Goal: Task Accomplishment & Management: Manage account settings

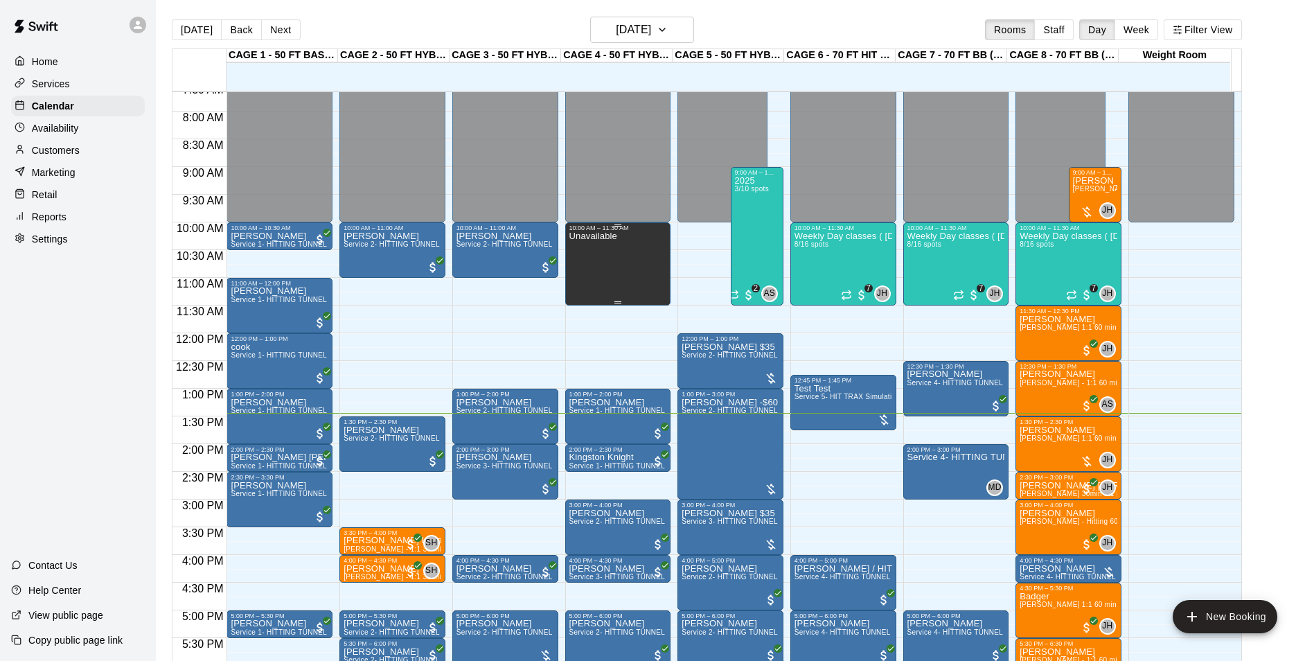
scroll to position [388, 0]
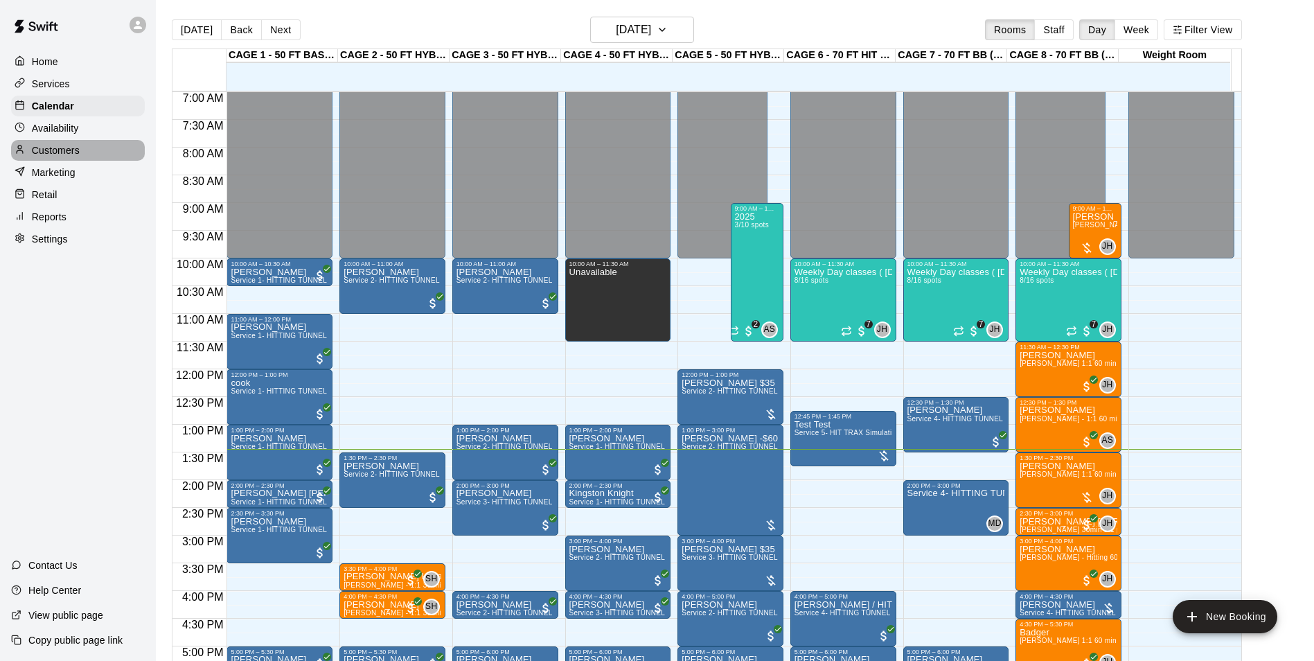
click at [69, 146] on p "Customers" at bounding box center [56, 150] width 48 height 14
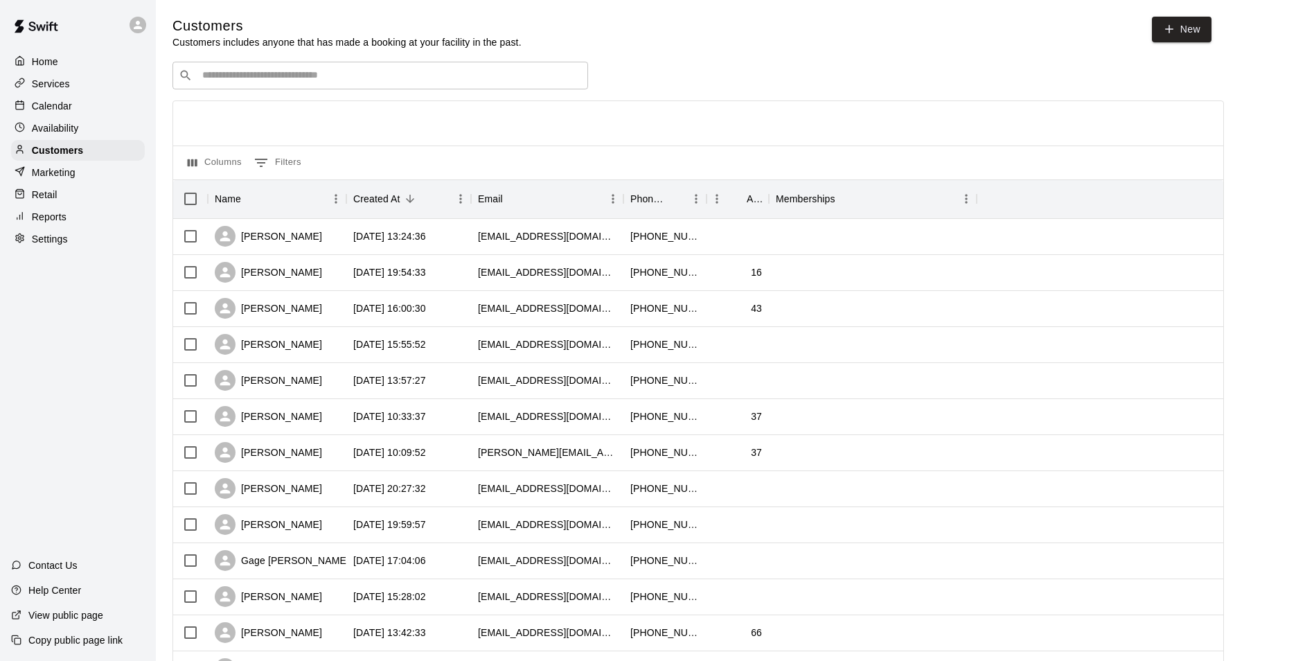
click at [497, 80] on input "Search customers by name or email" at bounding box center [390, 76] width 384 height 14
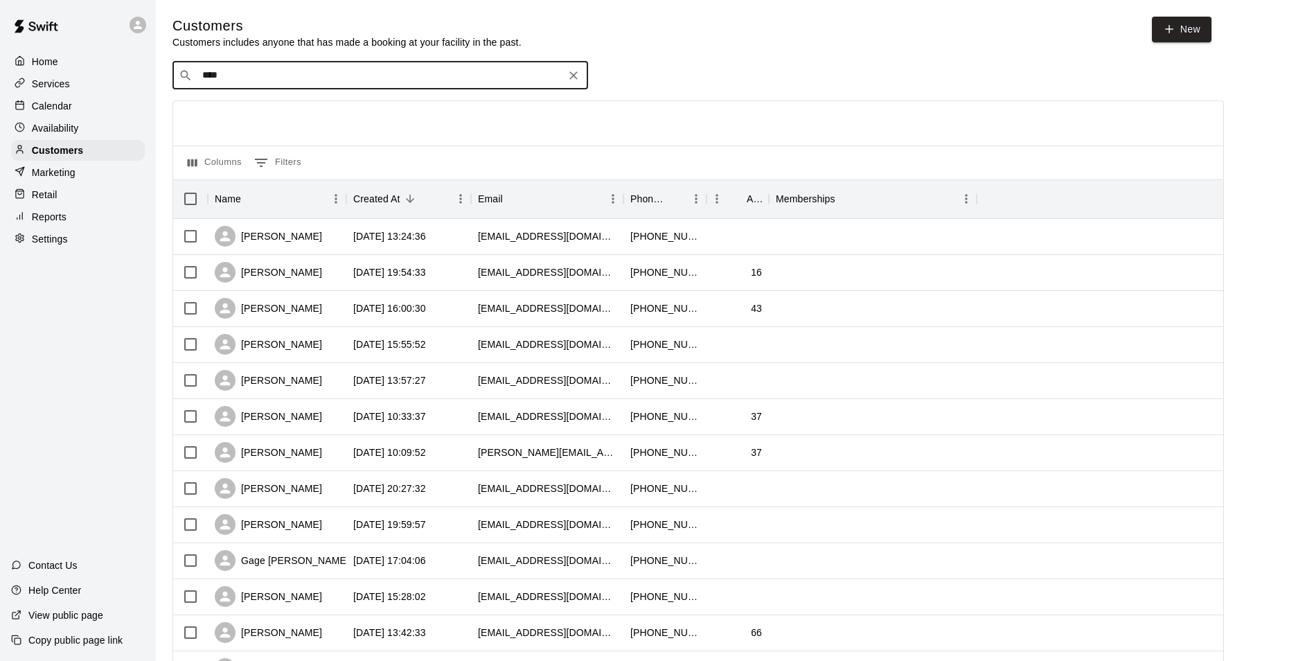
type input "*****"
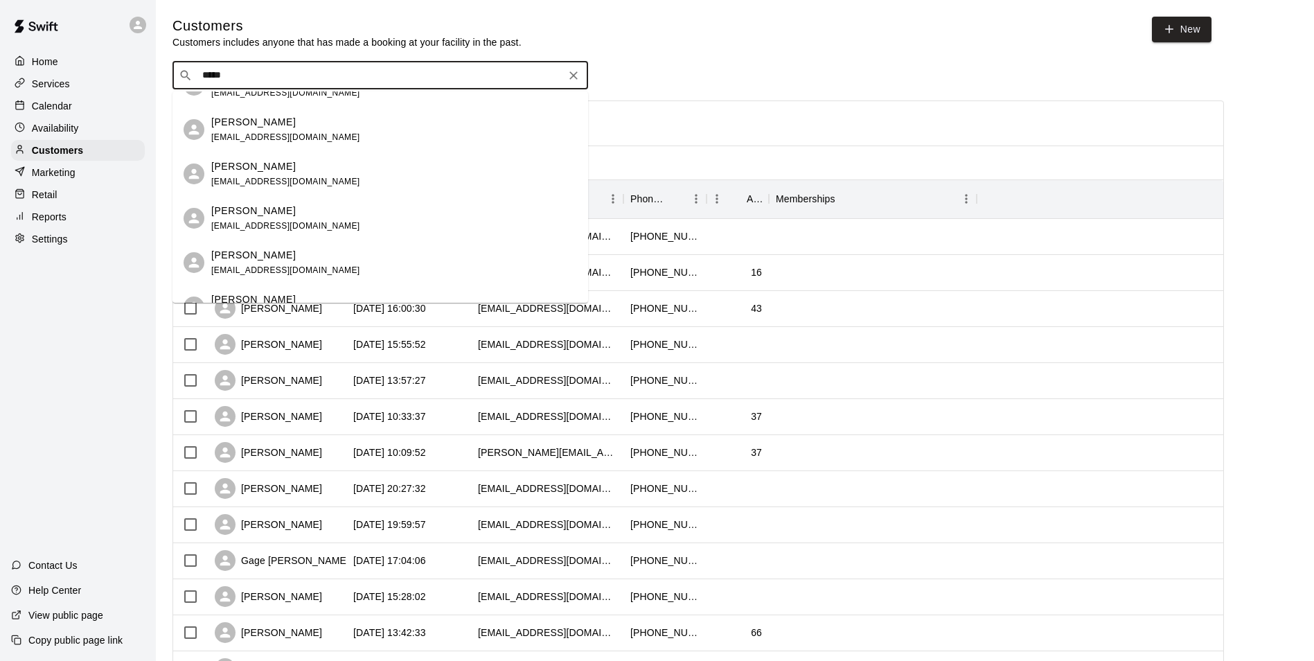
scroll to position [762, 0]
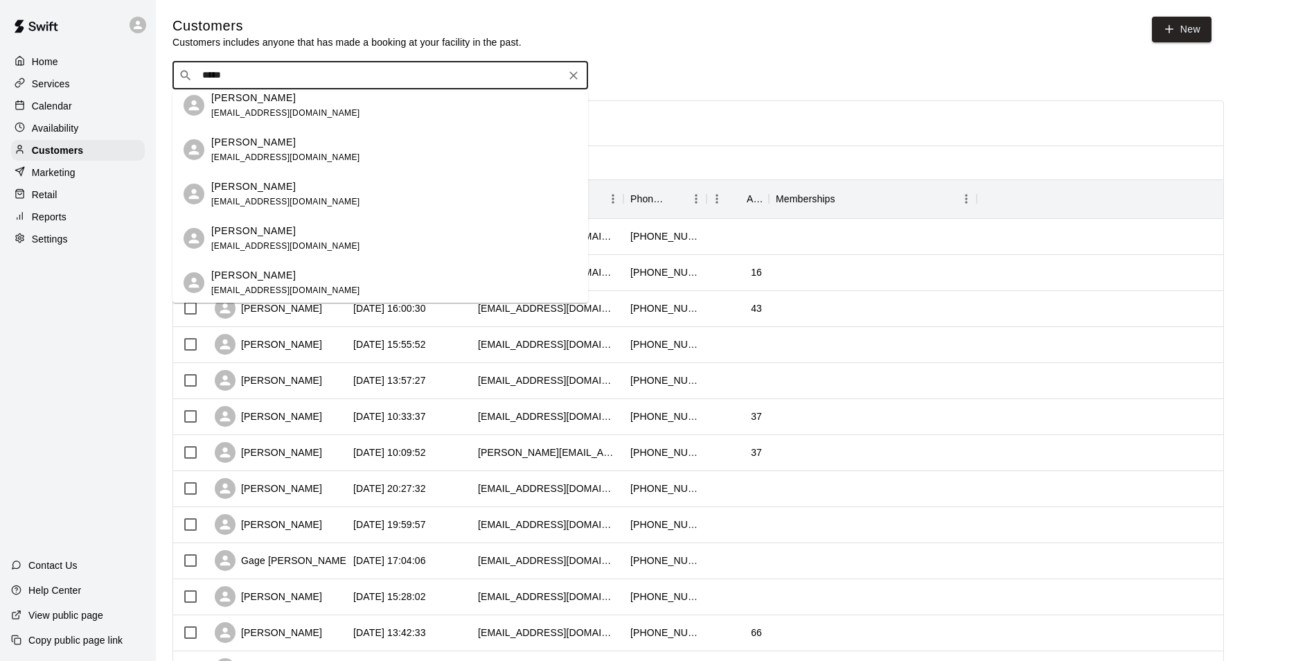
click at [356, 199] on div "[PERSON_NAME] [EMAIL_ADDRESS][DOMAIN_NAME]" at bounding box center [394, 194] width 366 height 30
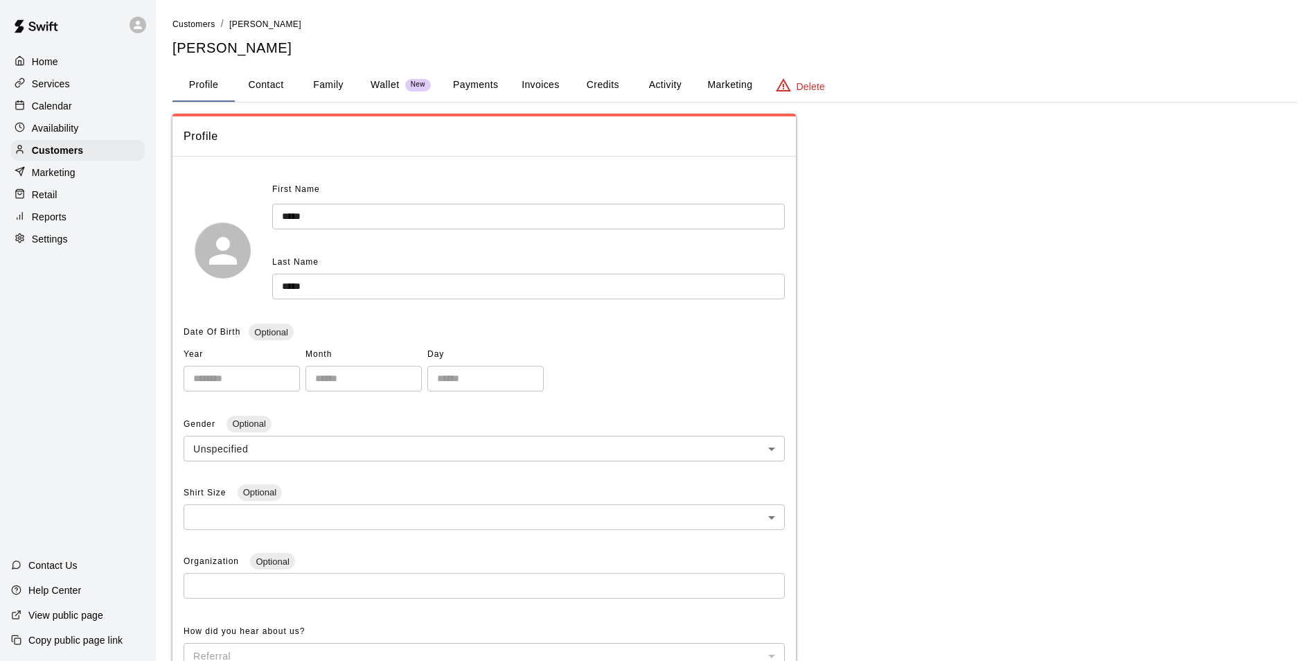
click at [337, 85] on button "Family" at bounding box center [328, 85] width 62 height 33
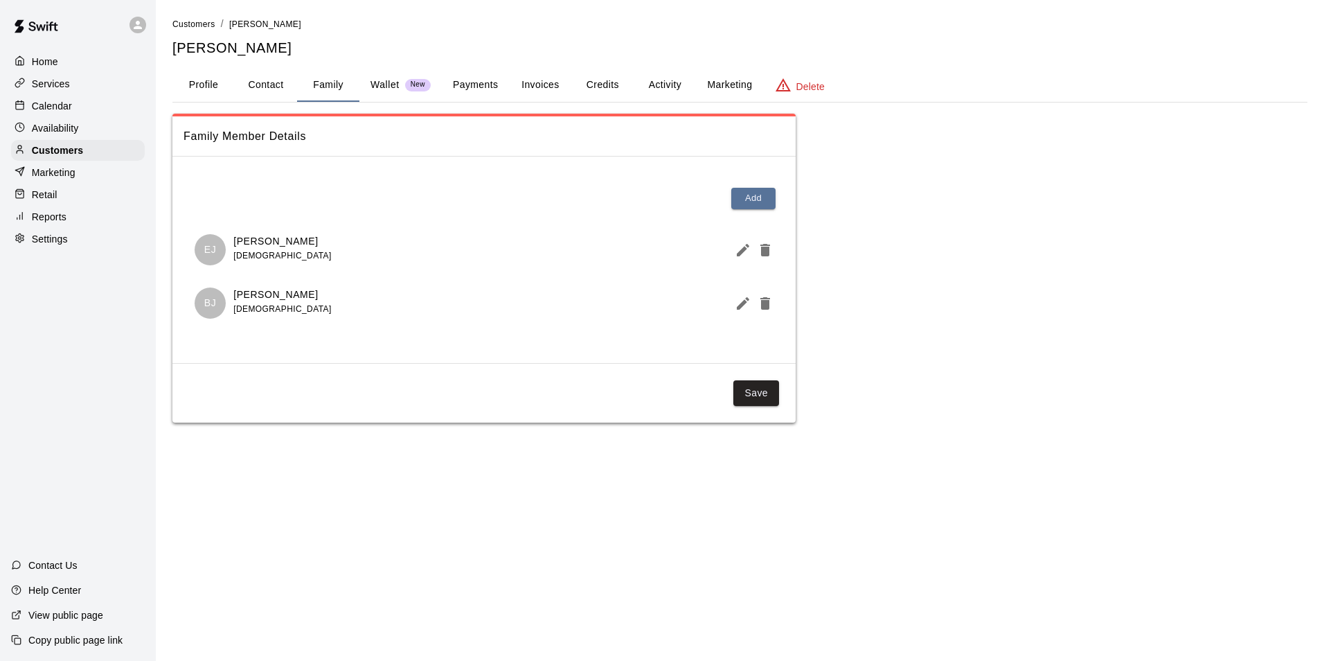
click at [57, 106] on p "Calendar" at bounding box center [52, 106] width 40 height 14
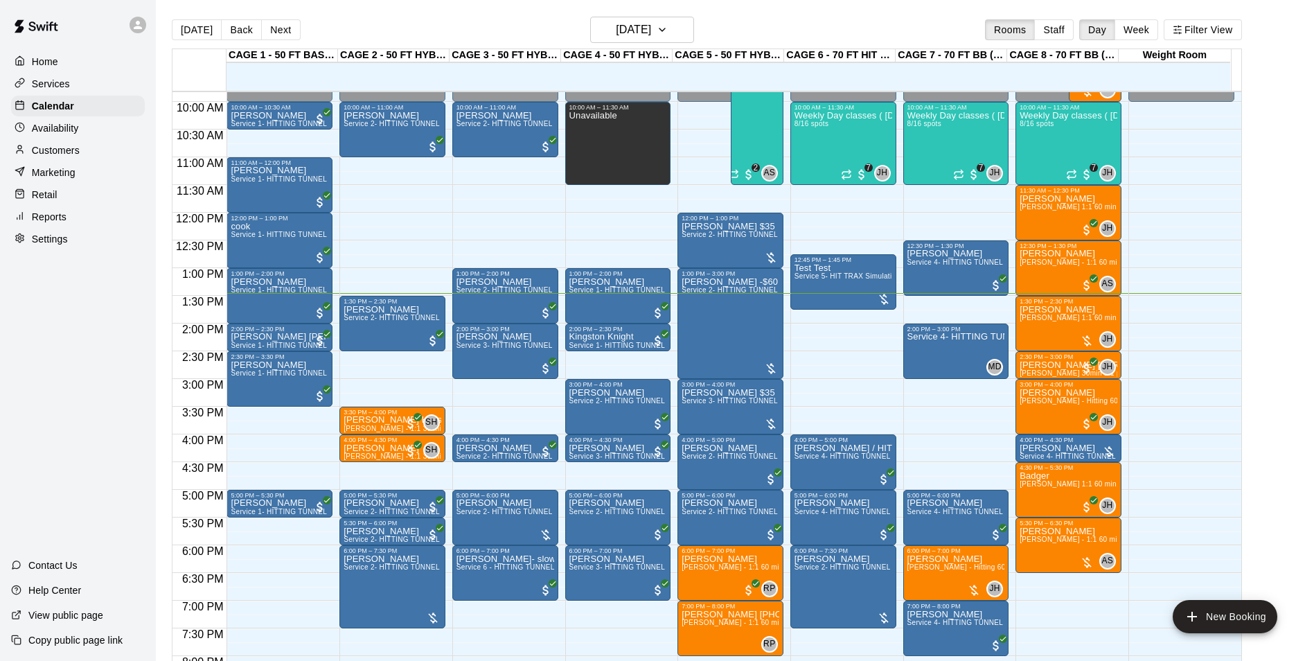
scroll to position [565, 0]
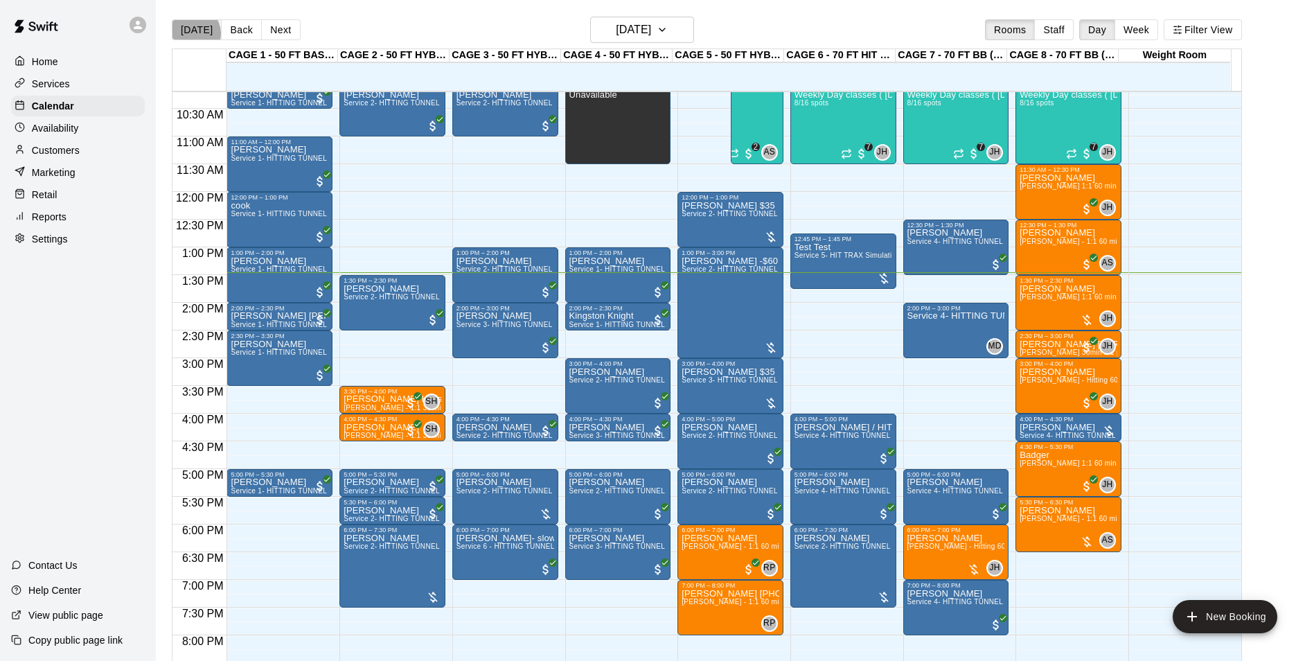
click at [194, 33] on button "[DATE]" at bounding box center [197, 29] width 50 height 21
